Goal: Task Accomplishment & Management: Use online tool/utility

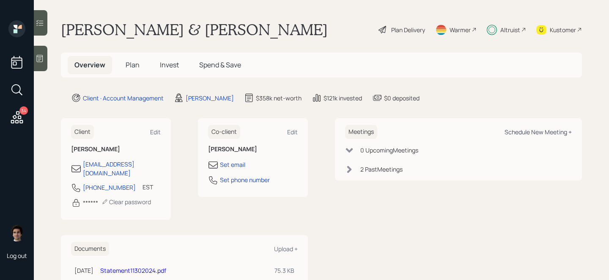
click at [532, 129] on div "Schedule New Meeting +" at bounding box center [538, 132] width 67 height 8
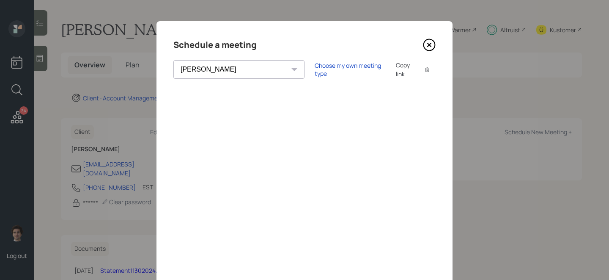
click at [226, 68] on select "[PERSON_NAME] [PERSON_NAME] [PERSON_NAME] [PERSON_NAME] [PERSON_NAME] [PERSON_N…" at bounding box center [238, 69] width 131 height 19
select select "ade3b313-576a-42c5-b346-1eb294908ae6"
click at [173, 60] on select "[PERSON_NAME] [PERSON_NAME] [PERSON_NAME] [PERSON_NAME] [PERSON_NAME] [PERSON_N…" at bounding box center [238, 69] width 131 height 19
click at [315, 69] on div "Choose my own meeting type" at bounding box center [350, 69] width 71 height 16
click at [330, 69] on div "Use meeting type for lifecycle stage" at bounding box center [378, 70] width 97 height 8
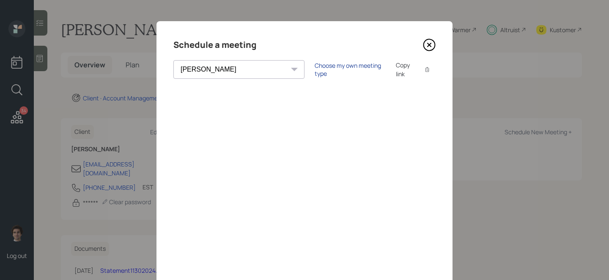
click at [315, 69] on div "Choose my own meeting type" at bounding box center [350, 69] width 71 height 16
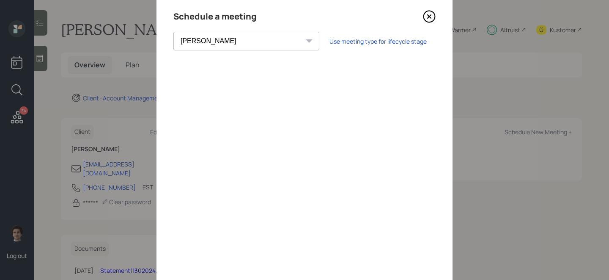
scroll to position [22, 0]
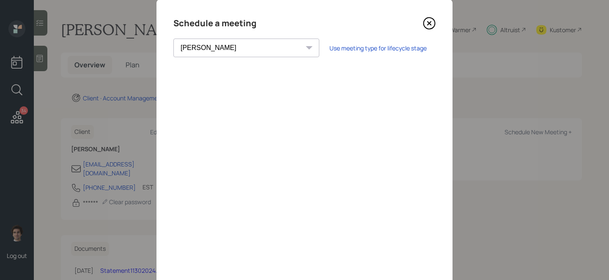
click at [433, 23] on icon at bounding box center [429, 23] width 13 height 13
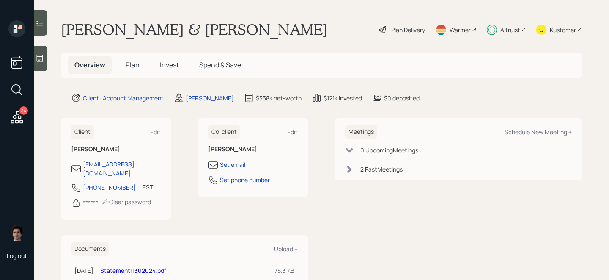
click at [13, 125] on div "34" at bounding box center [16, 118] width 15 height 17
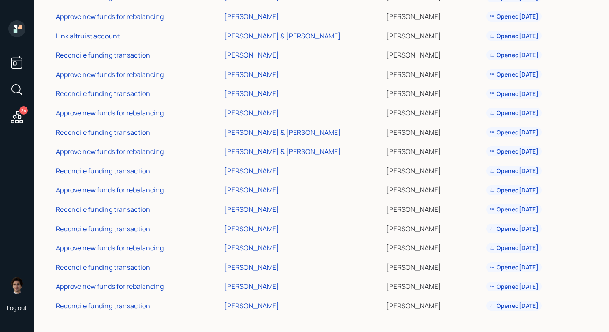
scroll to position [422, 0]
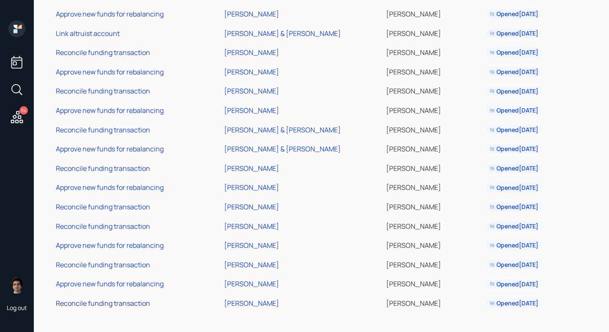
click at [125, 279] on div "Reconcile funding transaction" at bounding box center [103, 303] width 94 height 9
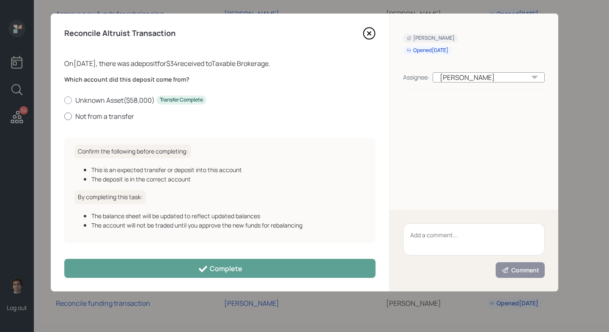
click at [110, 117] on label "Not from a transfer" at bounding box center [219, 116] width 311 height 9
click at [64, 116] on input "Not from a transfer" at bounding box center [64, 116] width 0 height 0
radio input "true"
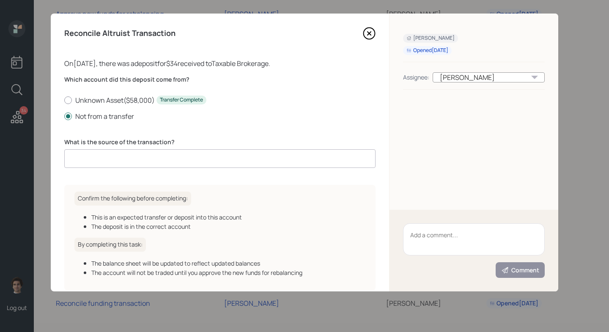
click at [227, 166] on input at bounding box center [219, 158] width 311 height 19
type input "ACAT journal"
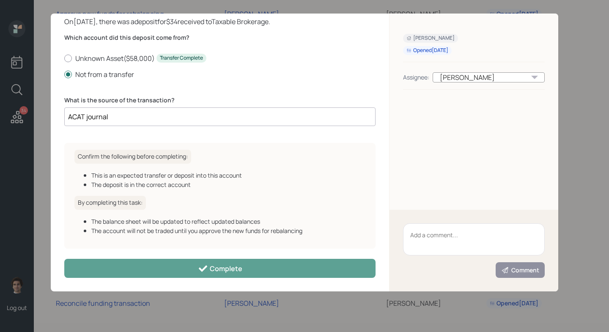
click at [198, 257] on div "Reconcile Altruist Transaction On [DATE] , there was a deposit for $34 received…" at bounding box center [220, 153] width 338 height 278
click at [198, 258] on div "Reconcile Altruist Transaction On [DATE] , there was a deposit for $34 received…" at bounding box center [220, 153] width 338 height 278
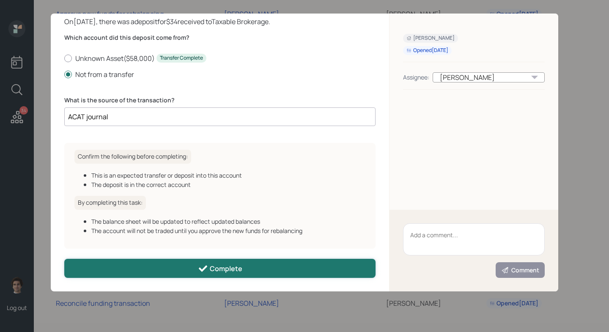
click at [198, 272] on icon at bounding box center [203, 269] width 10 height 10
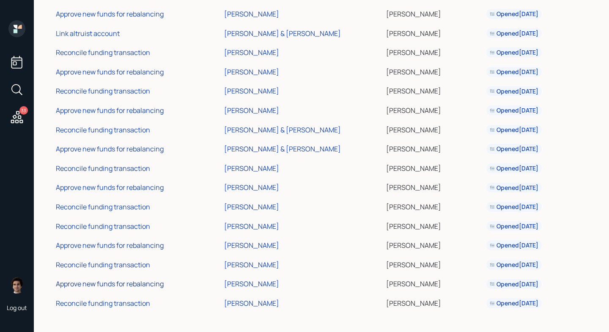
click at [105, 279] on div "Approve new funds for rebalancing" at bounding box center [110, 283] width 108 height 9
